Goal: Task Accomplishment & Management: Use online tool/utility

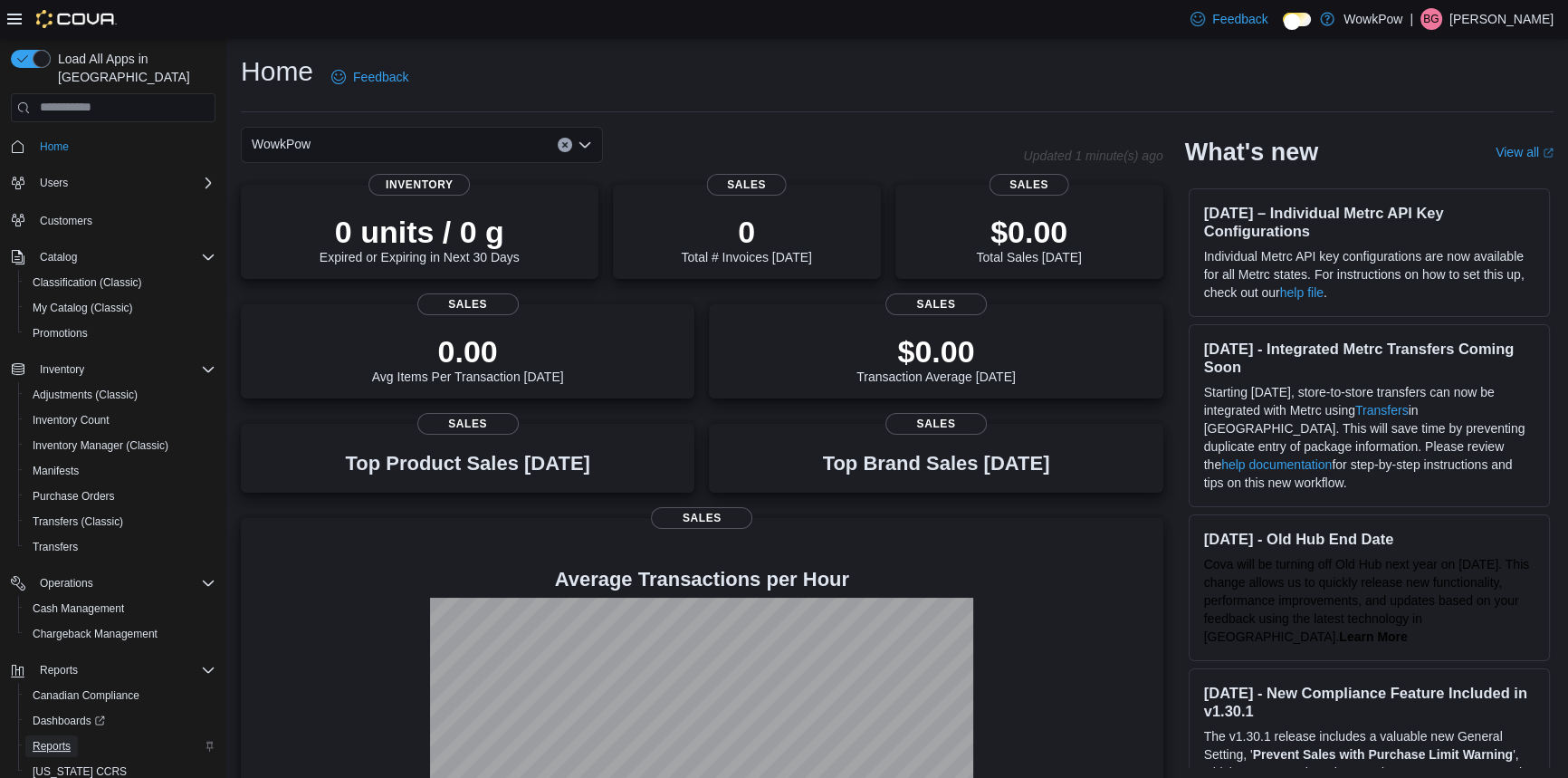
click at [59, 739] on span "Reports" at bounding box center [52, 746] width 38 height 14
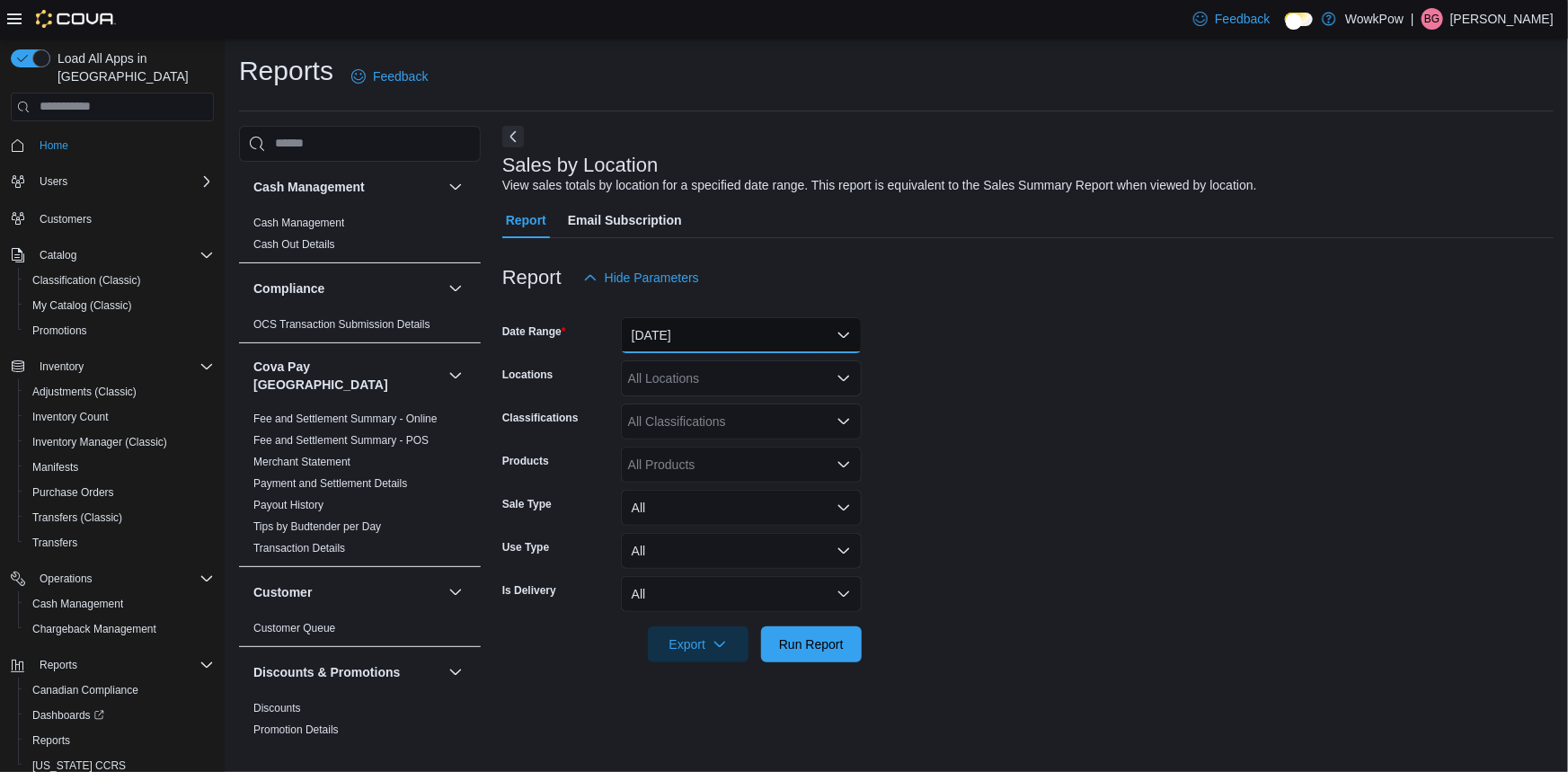
click at [688, 326] on button "Yesterday" at bounding box center [741, 335] width 241 height 36
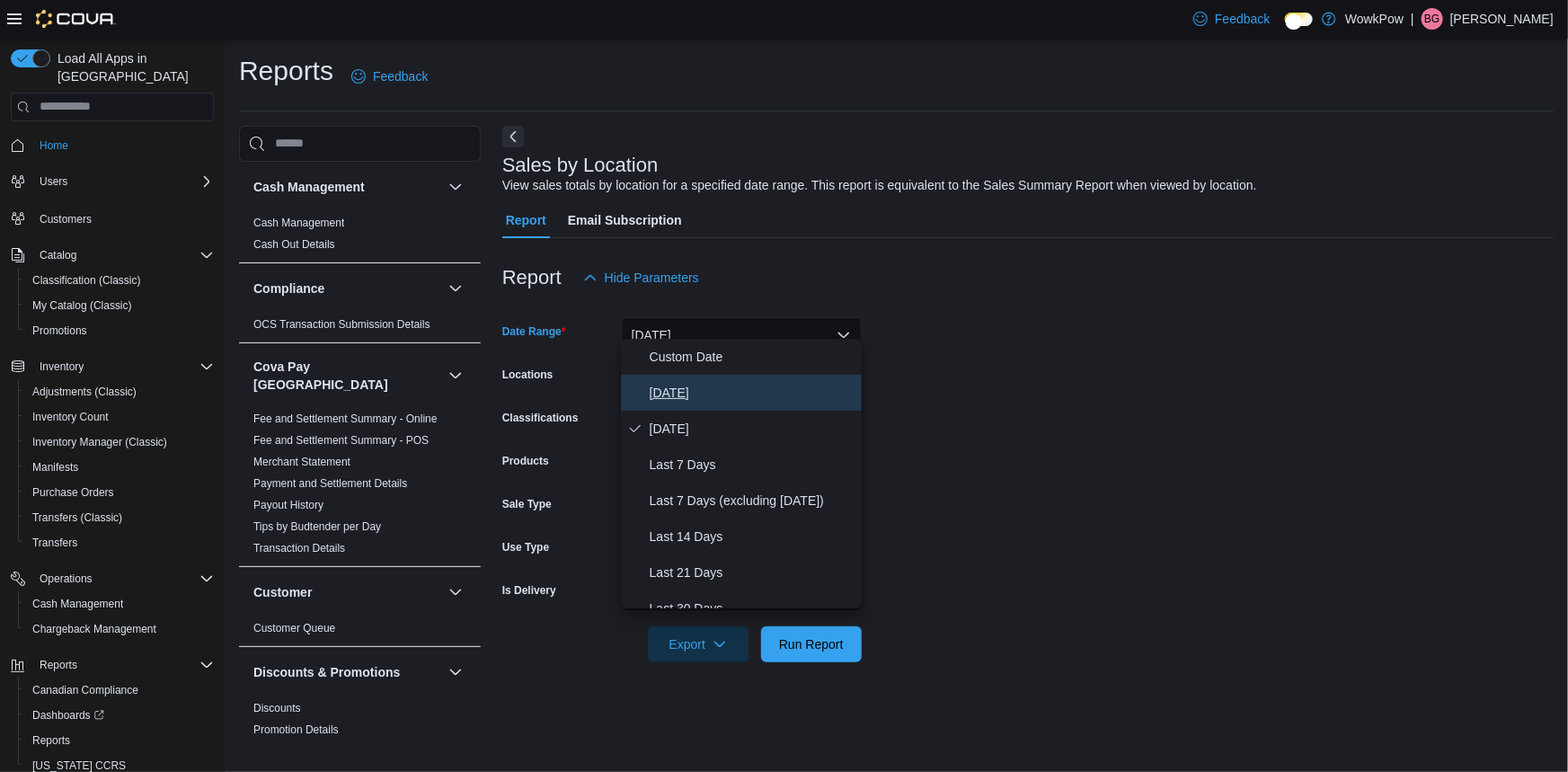
click at [658, 393] on button "Today" at bounding box center [741, 393] width 241 height 36
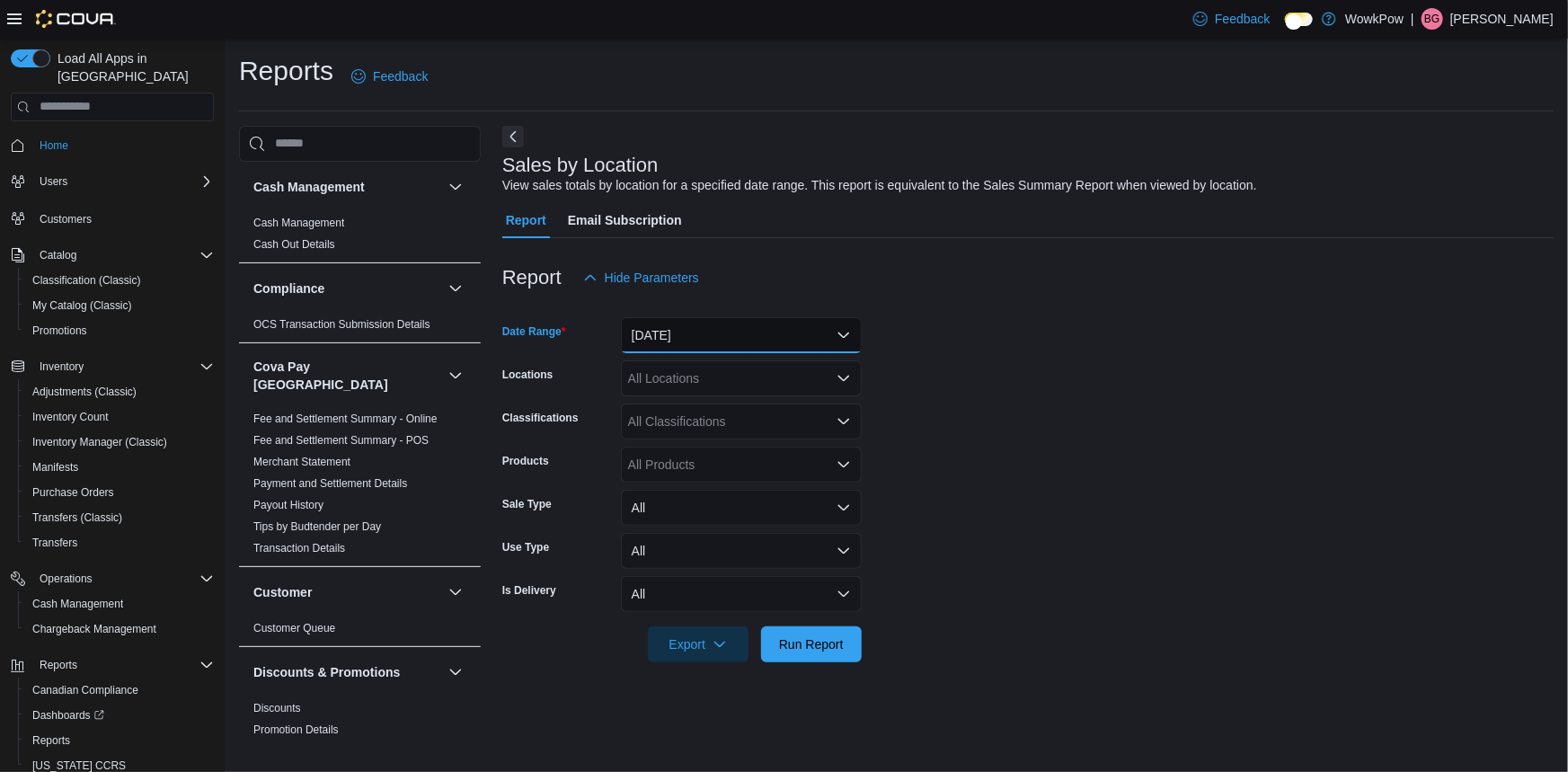
click at [753, 322] on button "Today" at bounding box center [741, 335] width 241 height 36
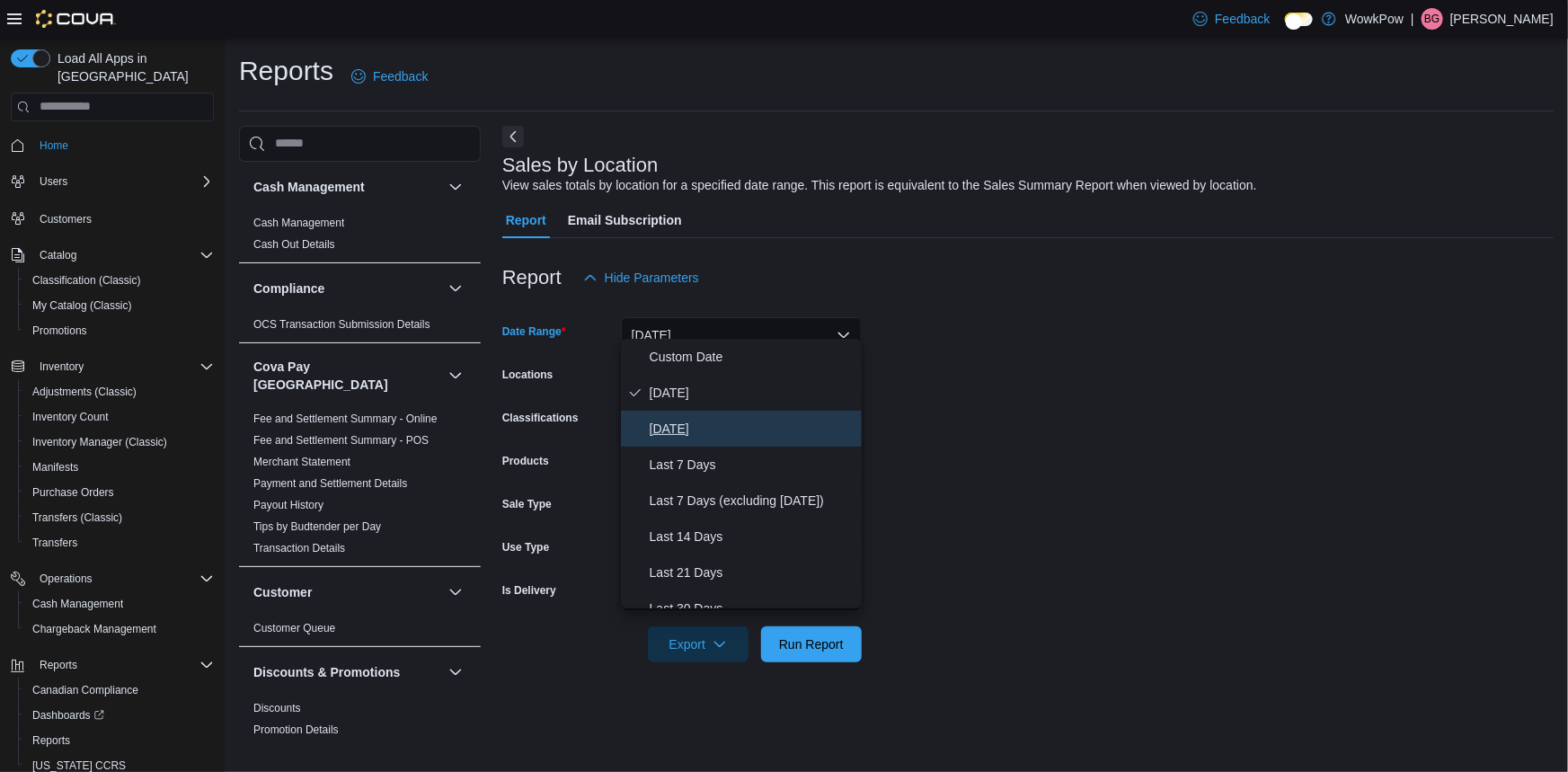
click at [683, 418] on span "Yesterday" at bounding box center [751, 428] width 205 height 22
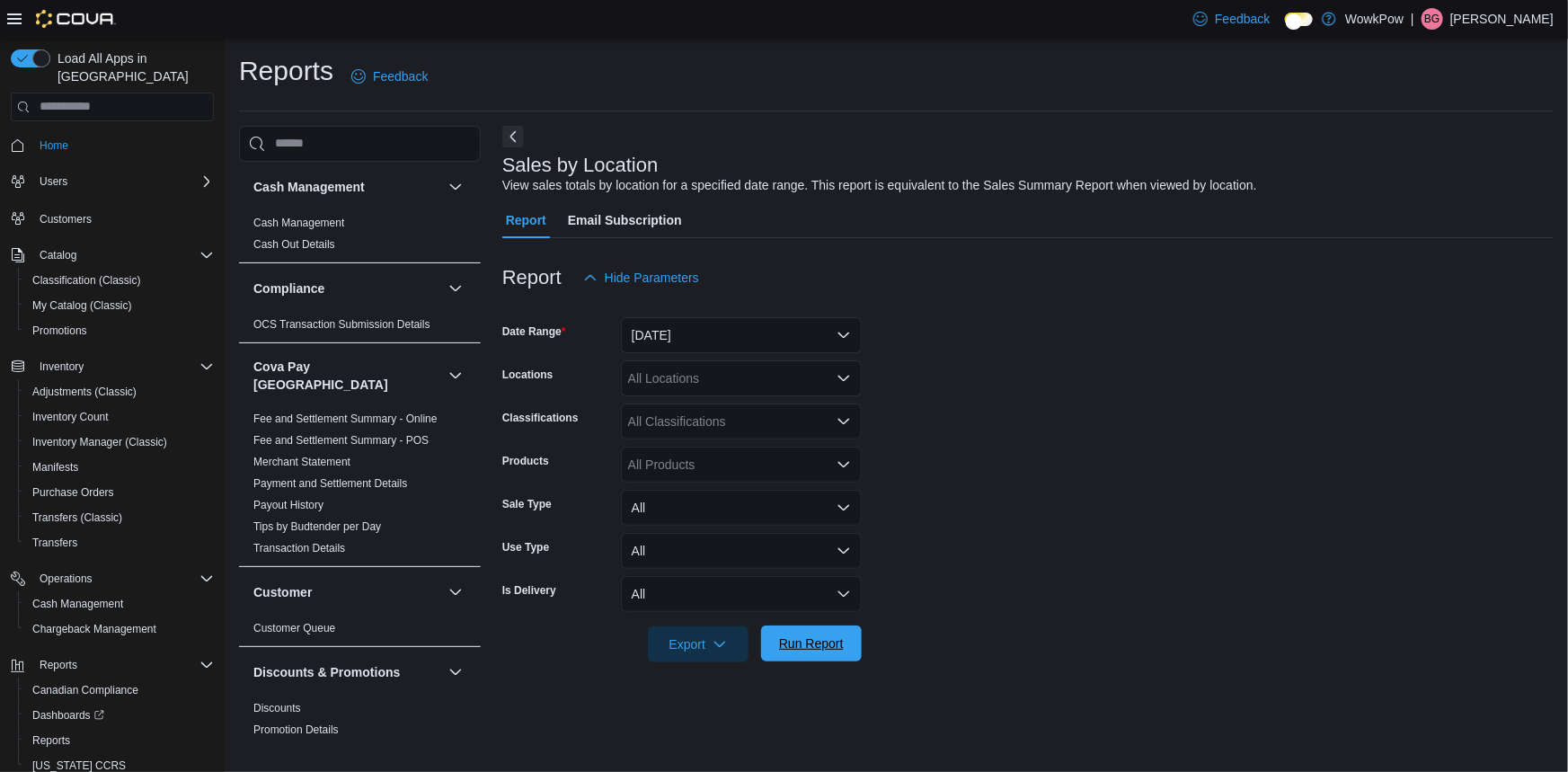
click at [824, 634] on span "Run Report" at bounding box center [810, 643] width 65 height 18
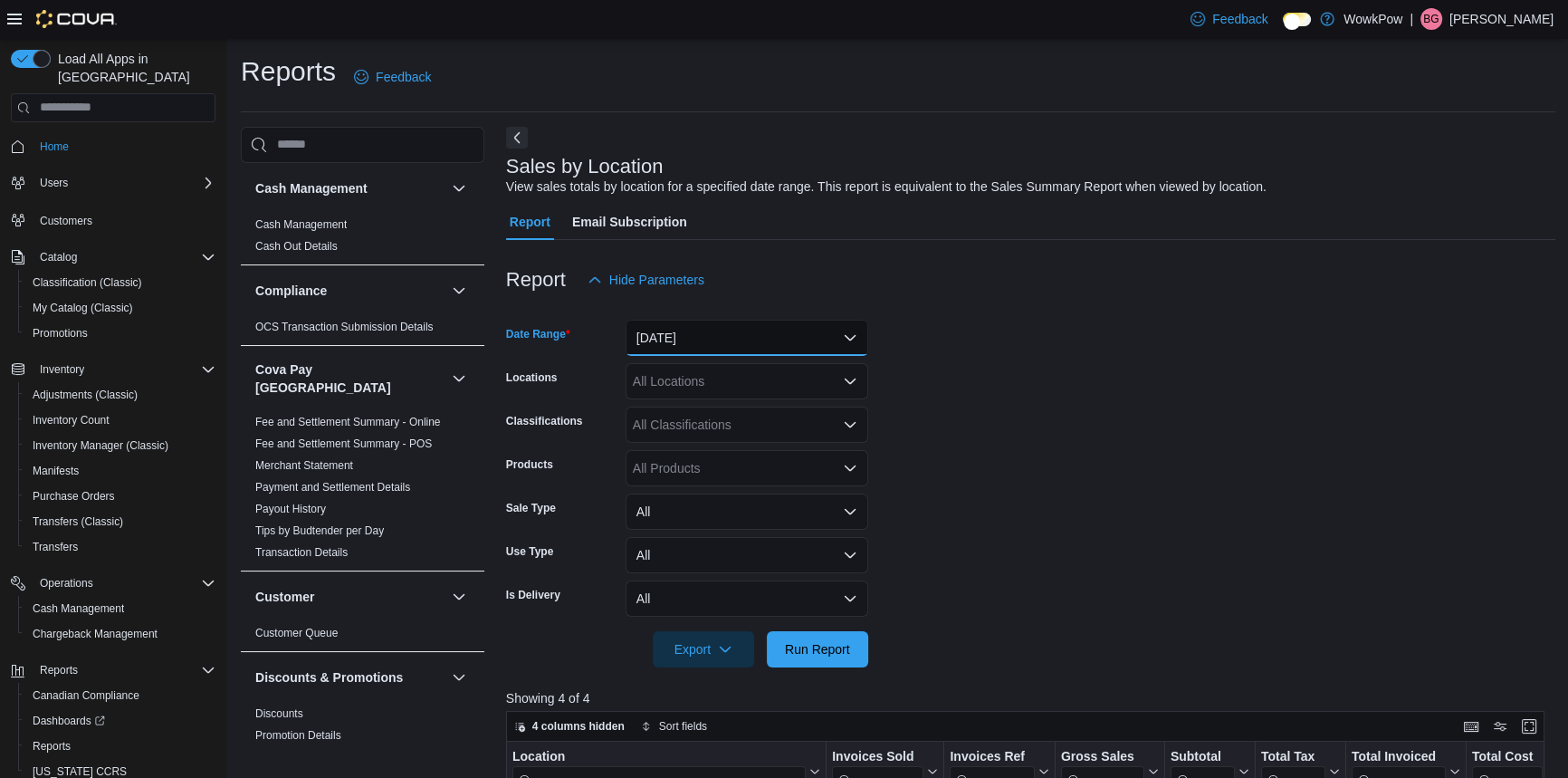
click at [716, 330] on button "Yesterday" at bounding box center [747, 338] width 243 height 36
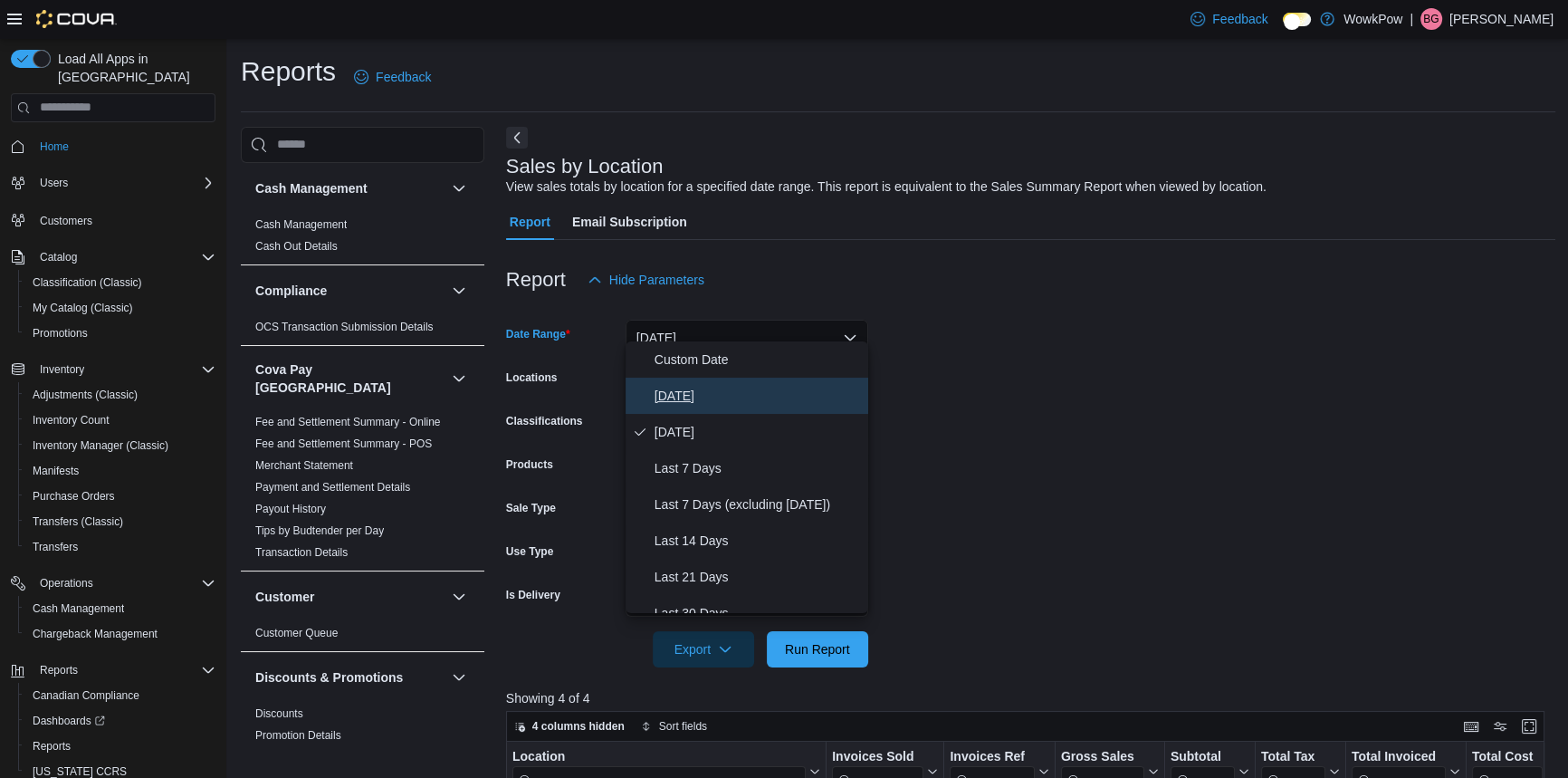
click at [673, 386] on span "Today" at bounding box center [757, 396] width 207 height 22
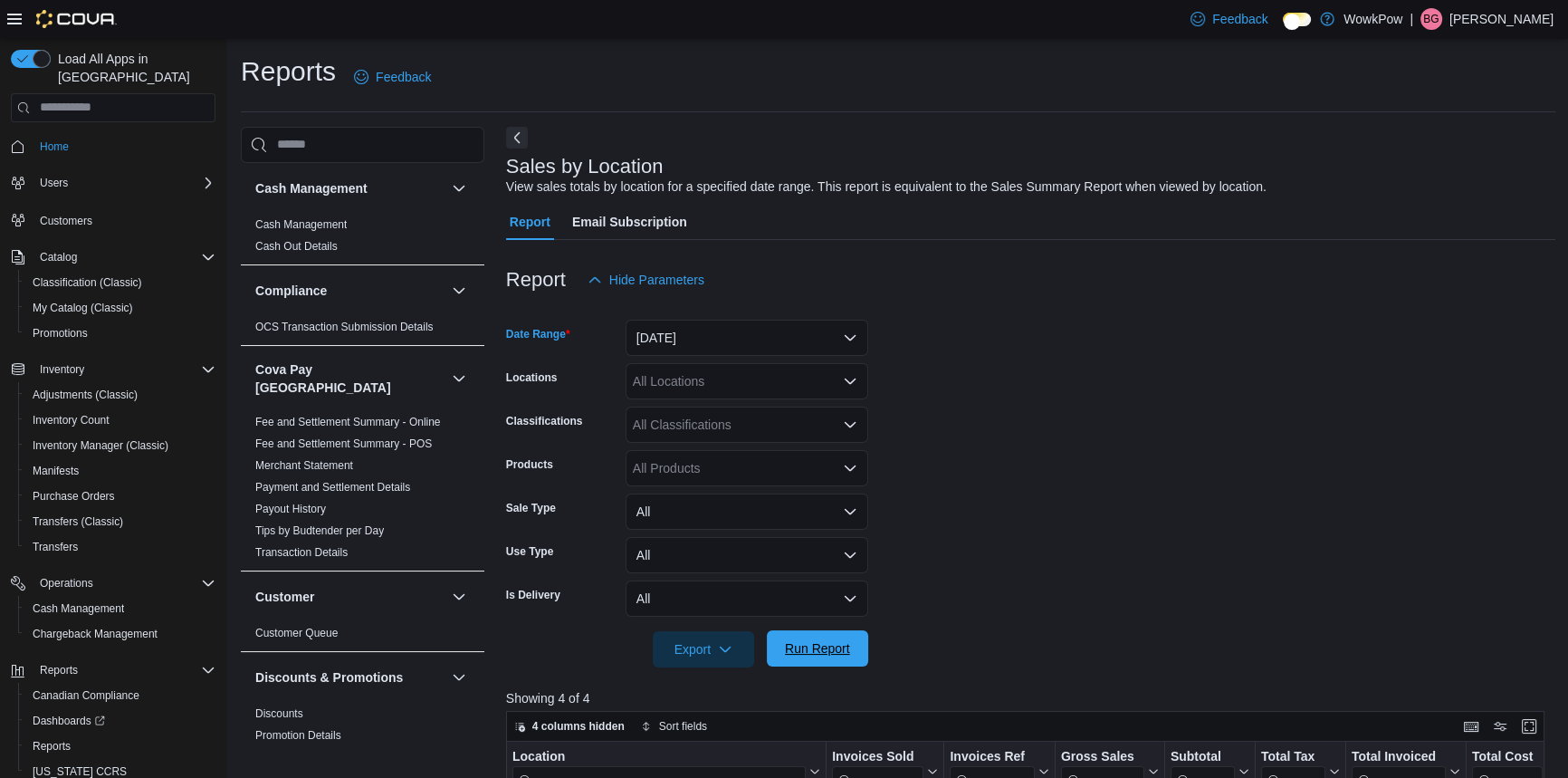
click at [808, 641] on span "Run Report" at bounding box center [818, 648] width 79 height 36
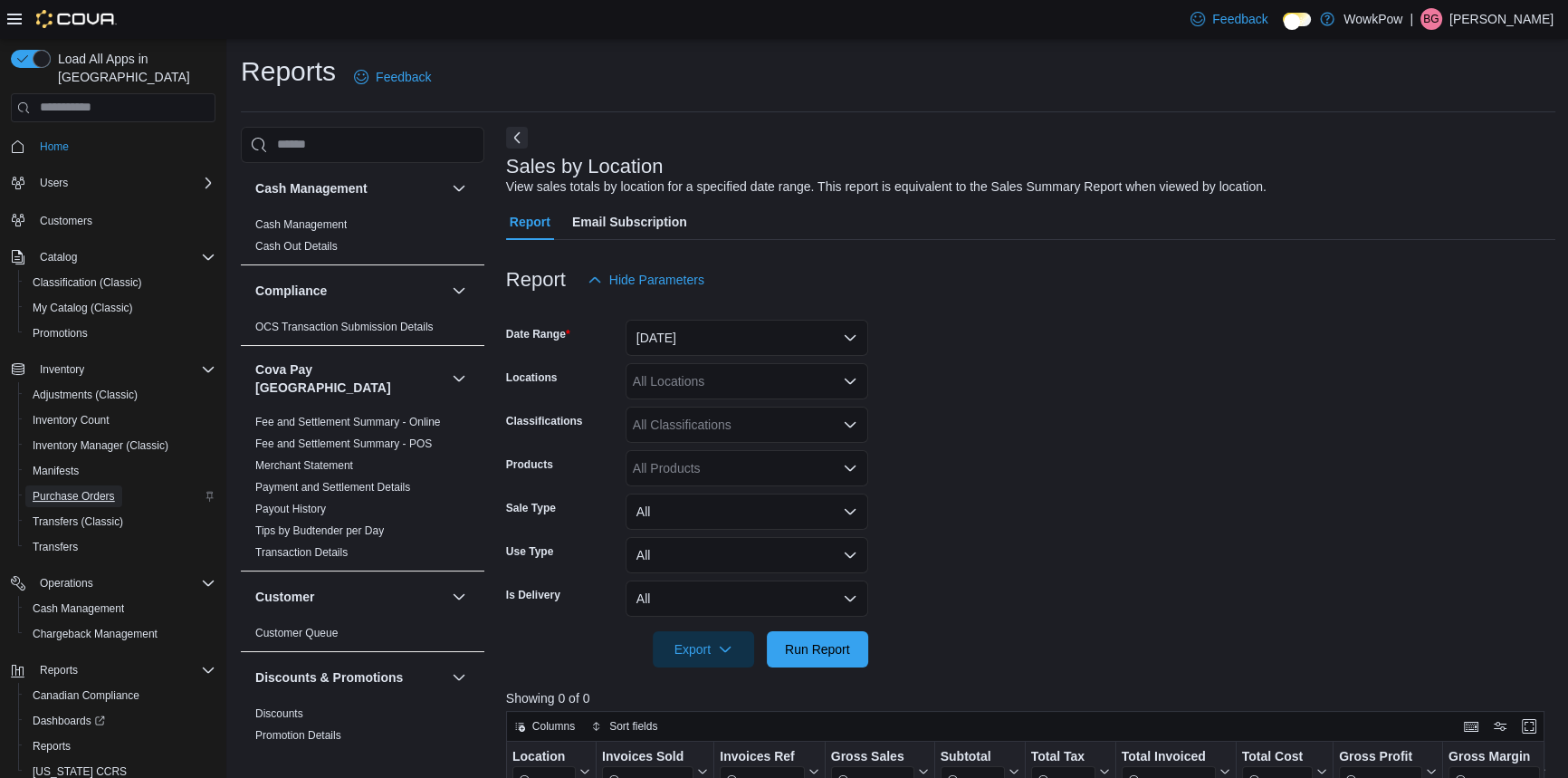
click at [50, 489] on span "Purchase Orders" at bounding box center [74, 496] width 82 height 14
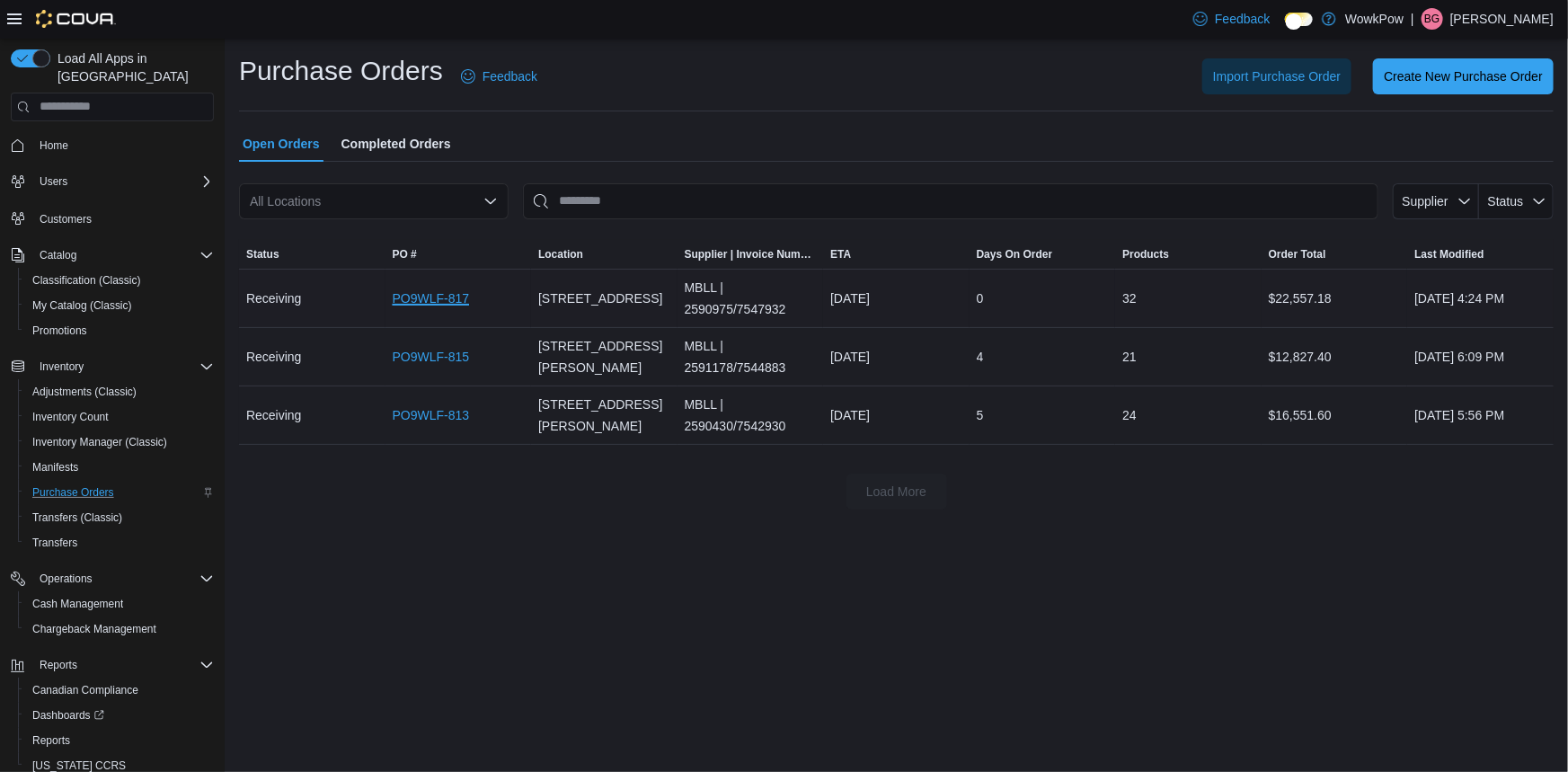
click at [439, 288] on link "PO9WLF-817" at bounding box center [431, 298] width 77 height 22
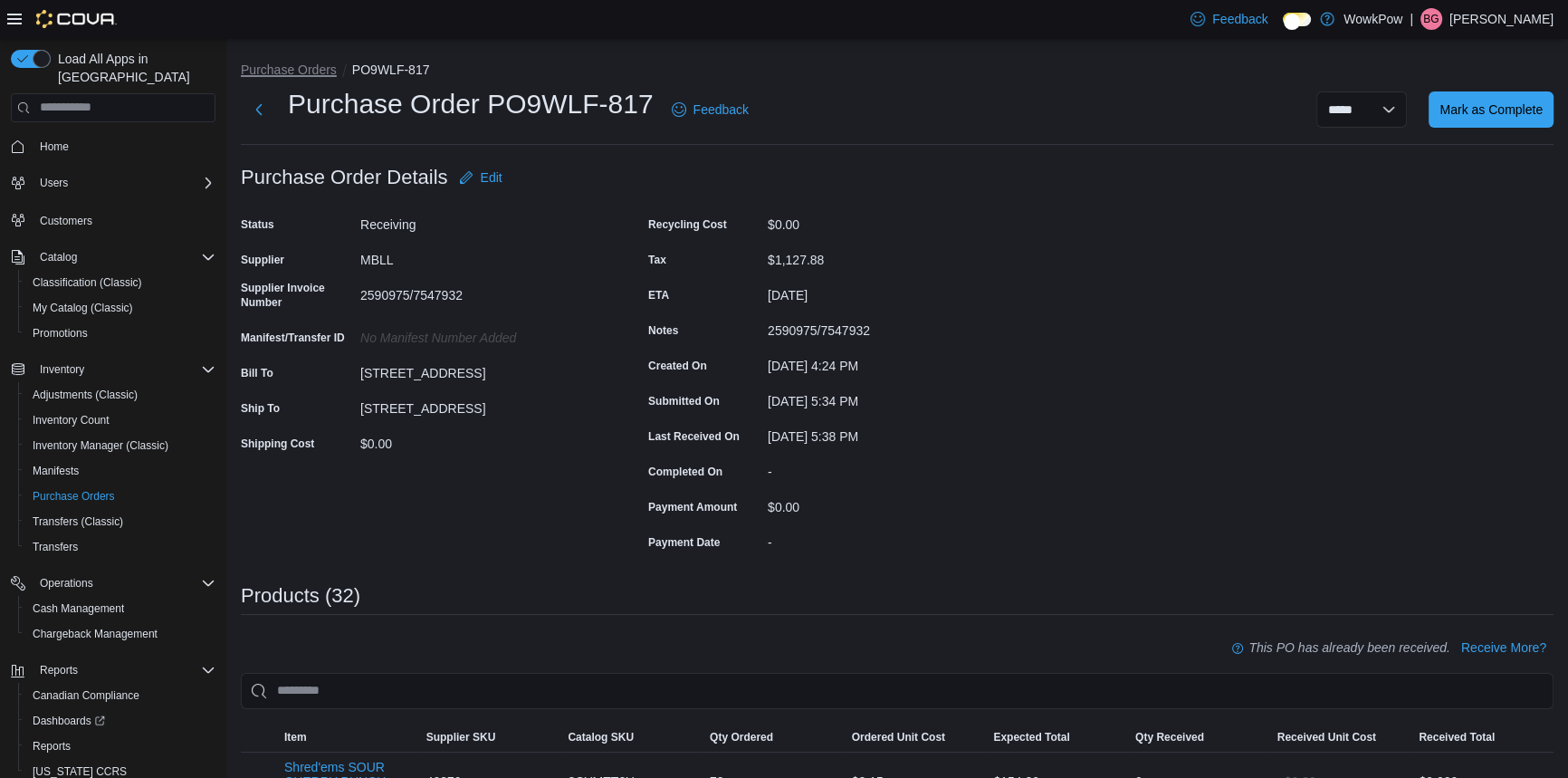
click at [272, 68] on button "Purchase Orders" at bounding box center [289, 69] width 96 height 14
